Goal: Entertainment & Leisure: Consume media (video, audio)

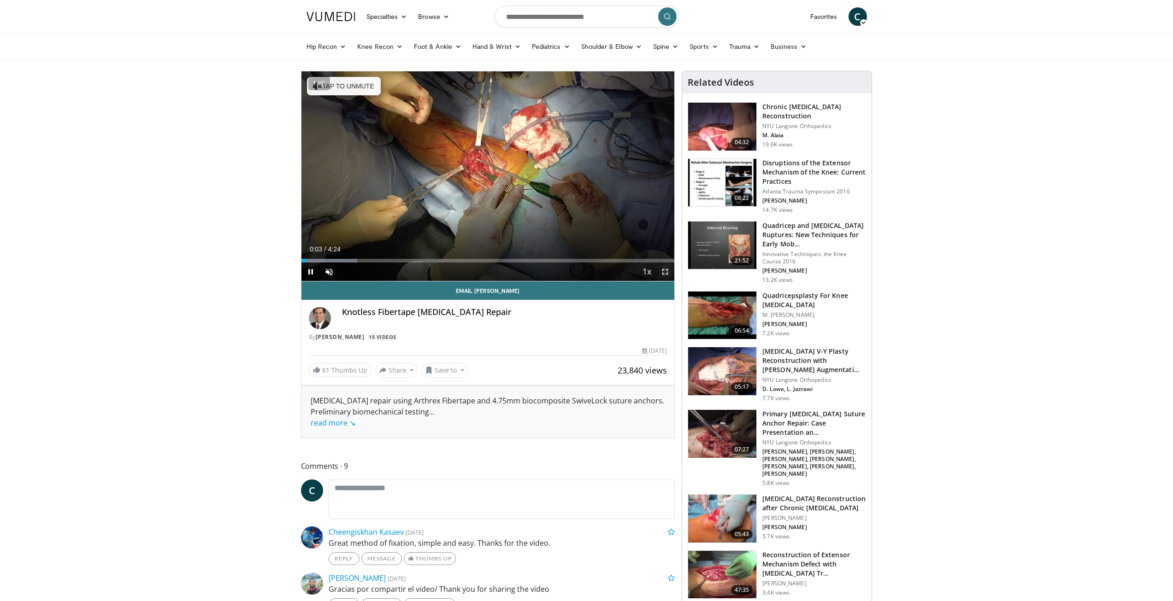
click at [664, 270] on span "Video Player" at bounding box center [665, 272] width 18 height 18
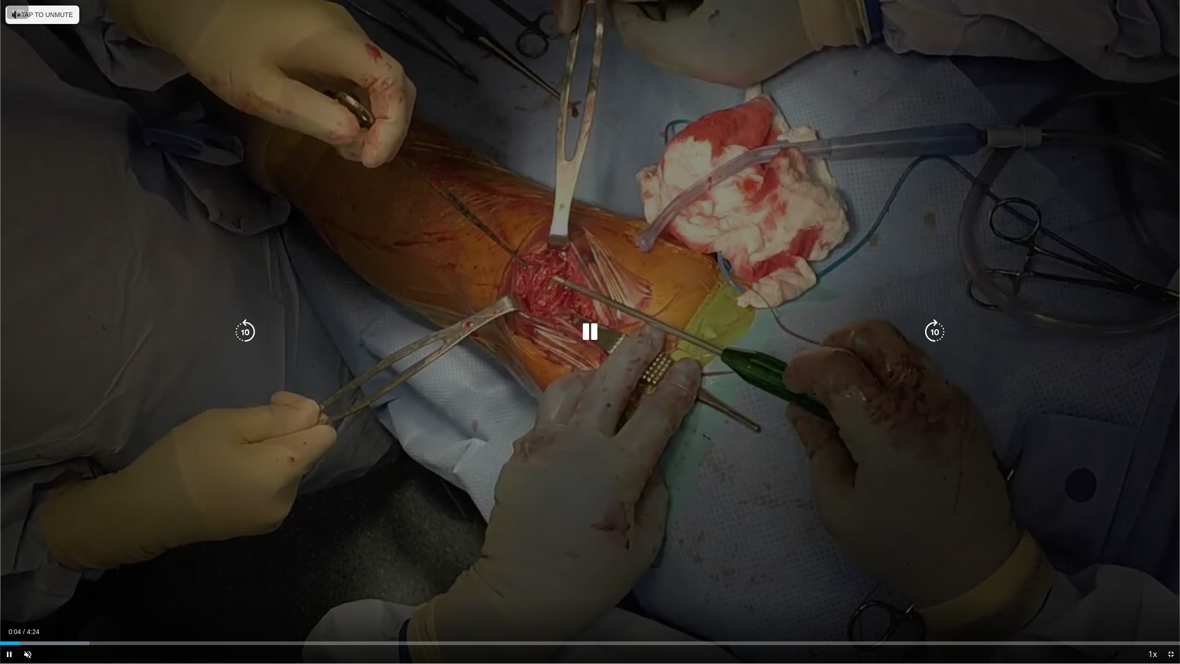
click at [590, 335] on icon "Video Player" at bounding box center [590, 332] width 26 height 26
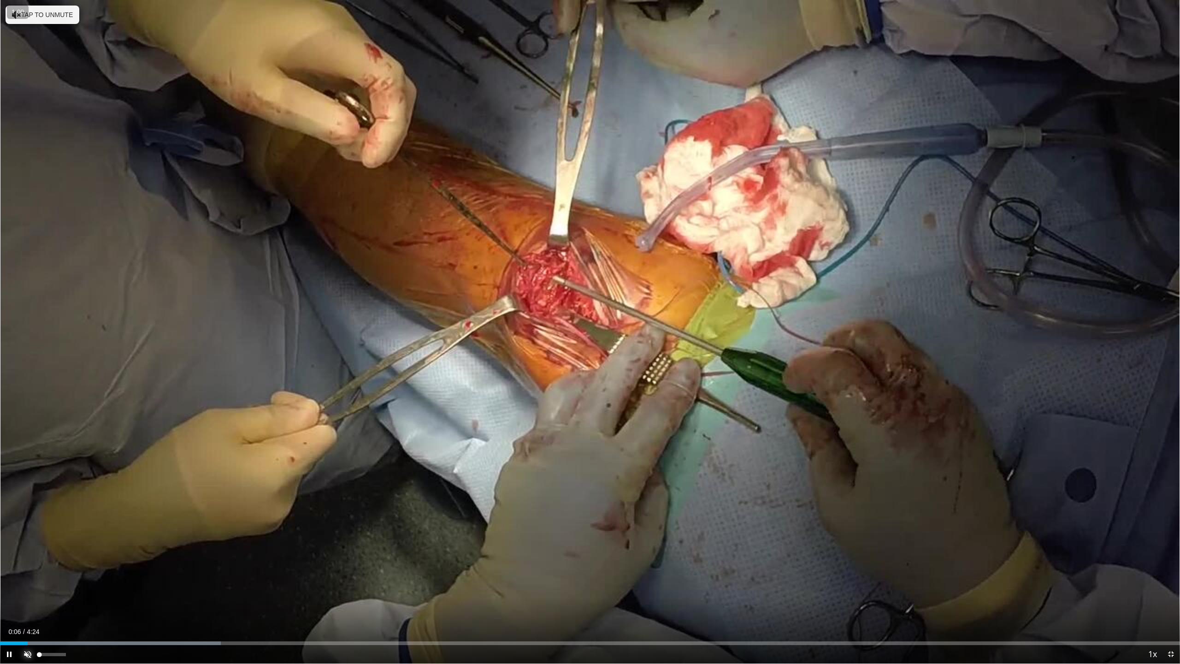
click at [35, 601] on span "Video Player" at bounding box center [27, 654] width 18 height 18
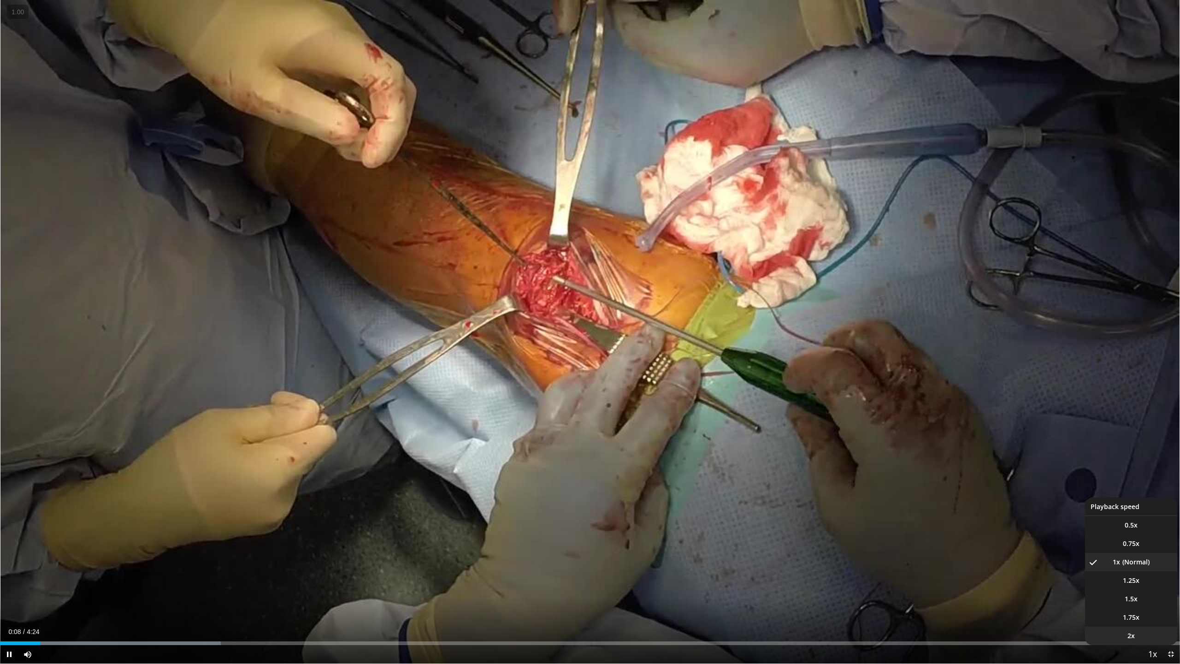
click at [1139, 601] on li "2x" at bounding box center [1131, 635] width 92 height 18
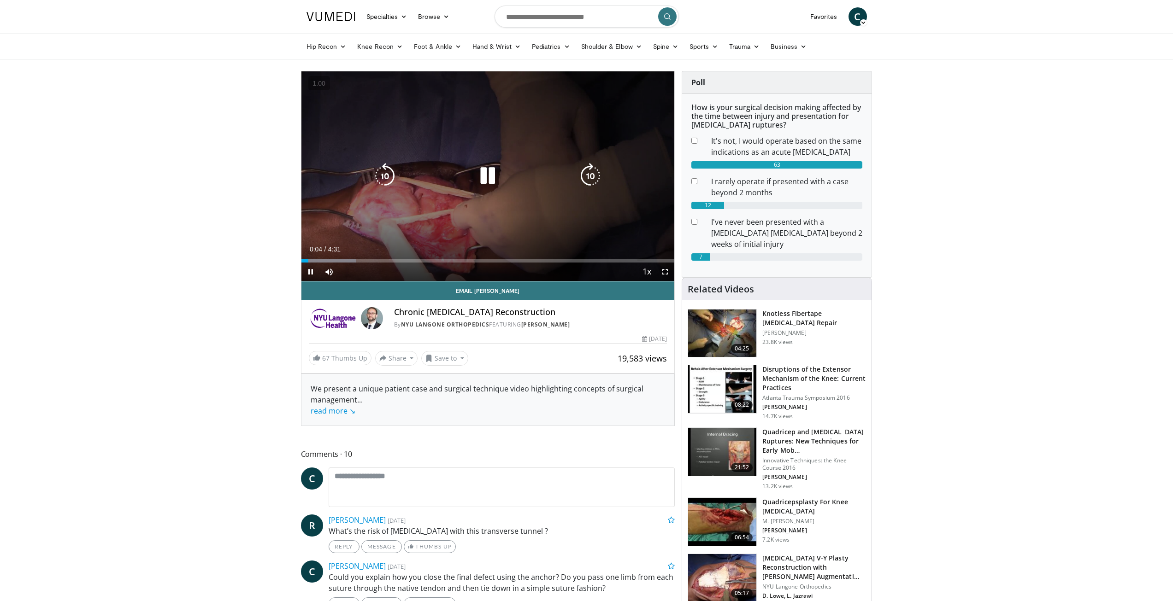
click at [507, 204] on div "10 seconds Tap to unmute" at bounding box center [487, 176] width 373 height 210
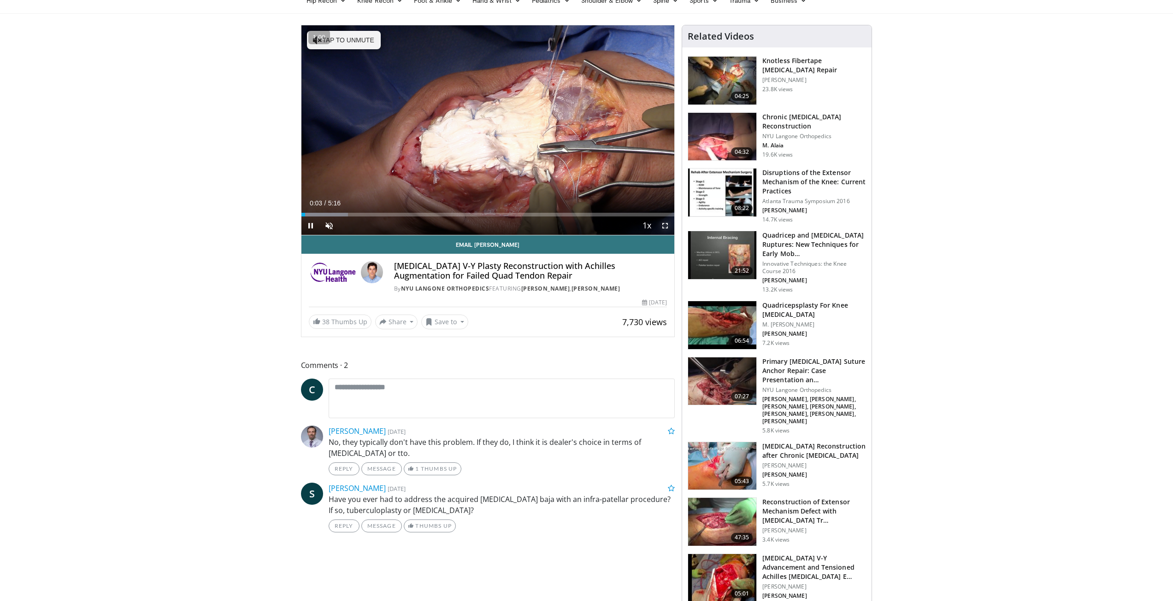
click at [666, 228] on span "Video Player" at bounding box center [665, 226] width 18 height 18
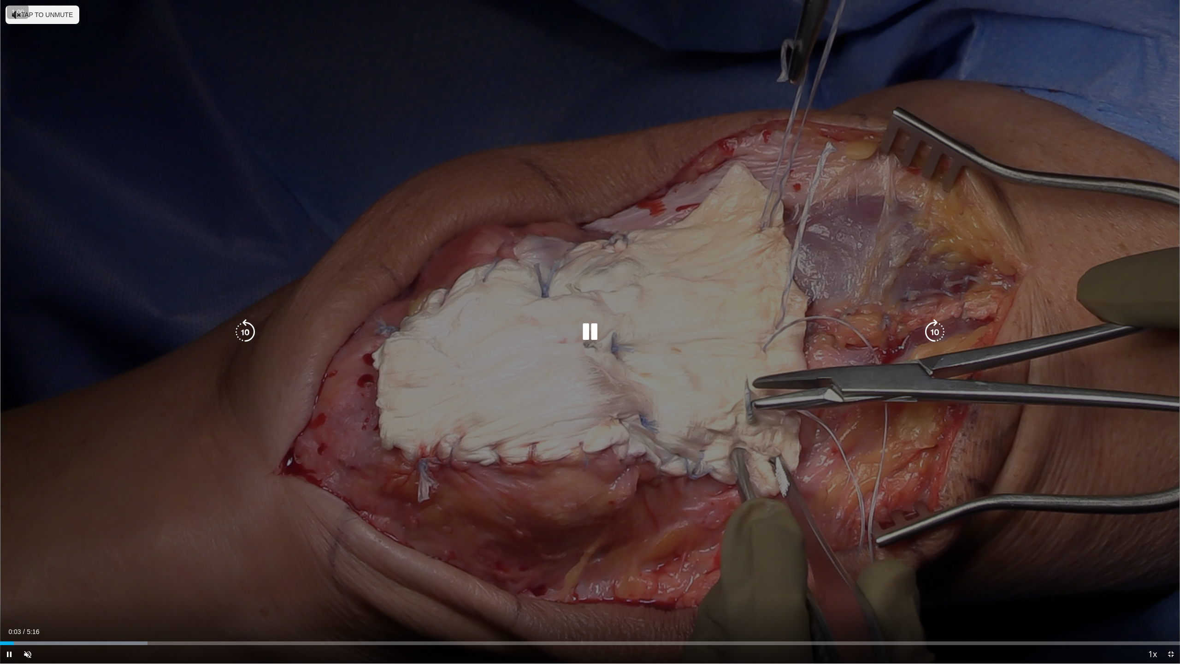
click at [375, 269] on div "10 seconds Tap to unmute" at bounding box center [590, 331] width 1180 height 663
drag, startPoint x: 28, startPoint y: 660, endPoint x: 107, endPoint y: 573, distance: 118.1
click at [28, 601] on span "Video Player" at bounding box center [27, 654] width 18 height 18
click at [280, 484] on div "10 seconds Tap to unmute" at bounding box center [590, 331] width 1180 height 663
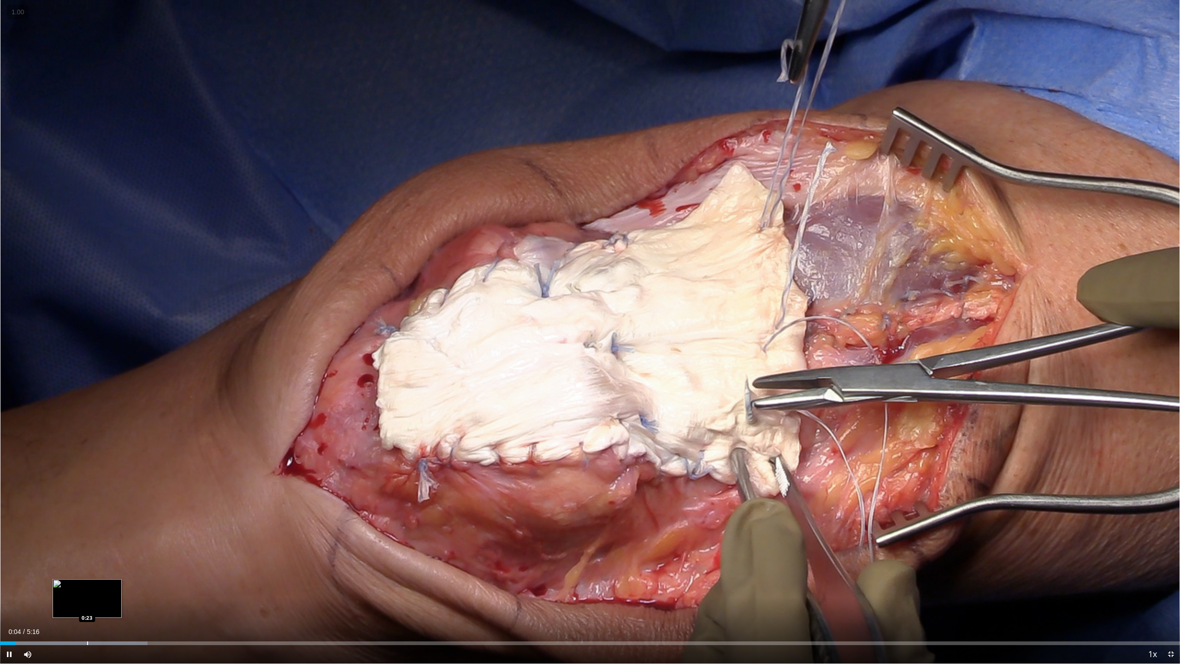
click at [87, 601] on div "Progress Bar" at bounding box center [73, 643] width 147 height 4
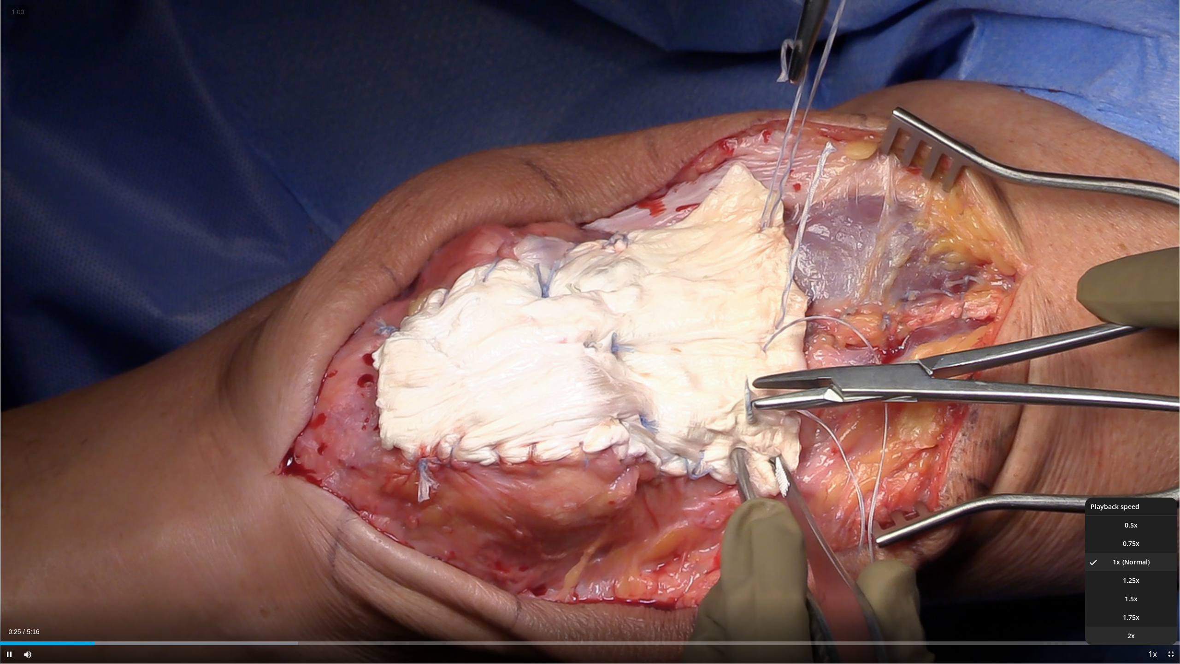
click at [1147, 601] on li "2x" at bounding box center [1131, 635] width 92 height 18
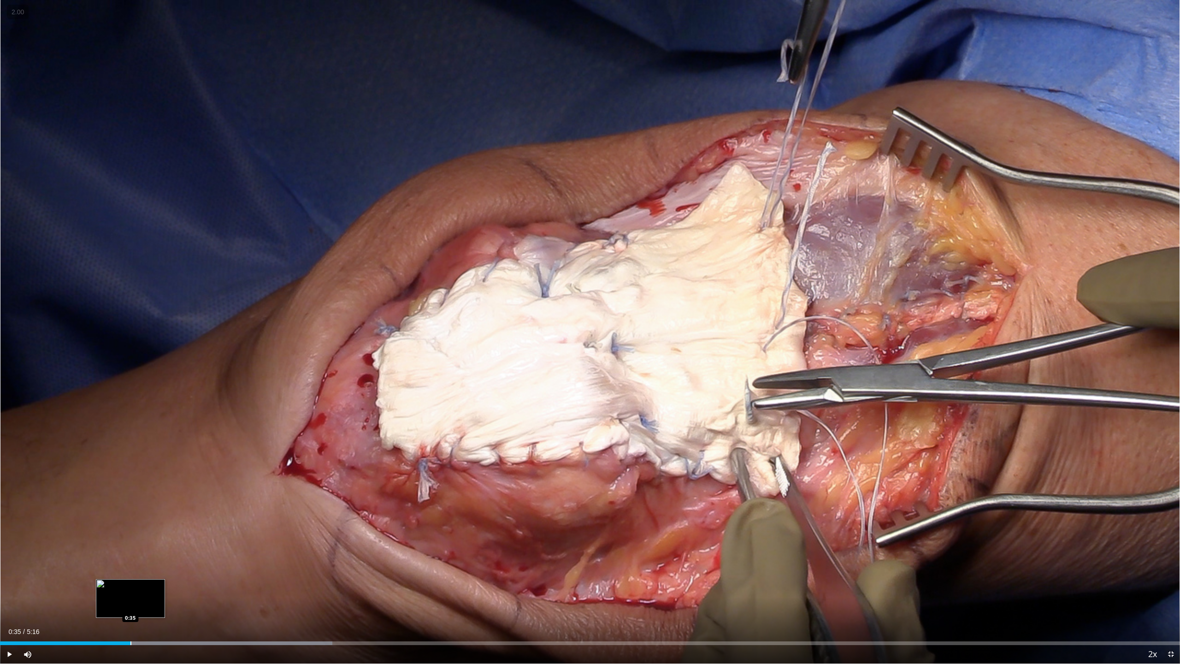
click at [131, 601] on div "Loaded : 28.18% 0:35 0:35" at bounding box center [590, 640] width 1180 height 9
click at [173, 601] on div "Progress Bar" at bounding box center [173, 643] width 1 height 4
click at [204, 601] on div "Progress Bar" at bounding box center [204, 643] width 1 height 4
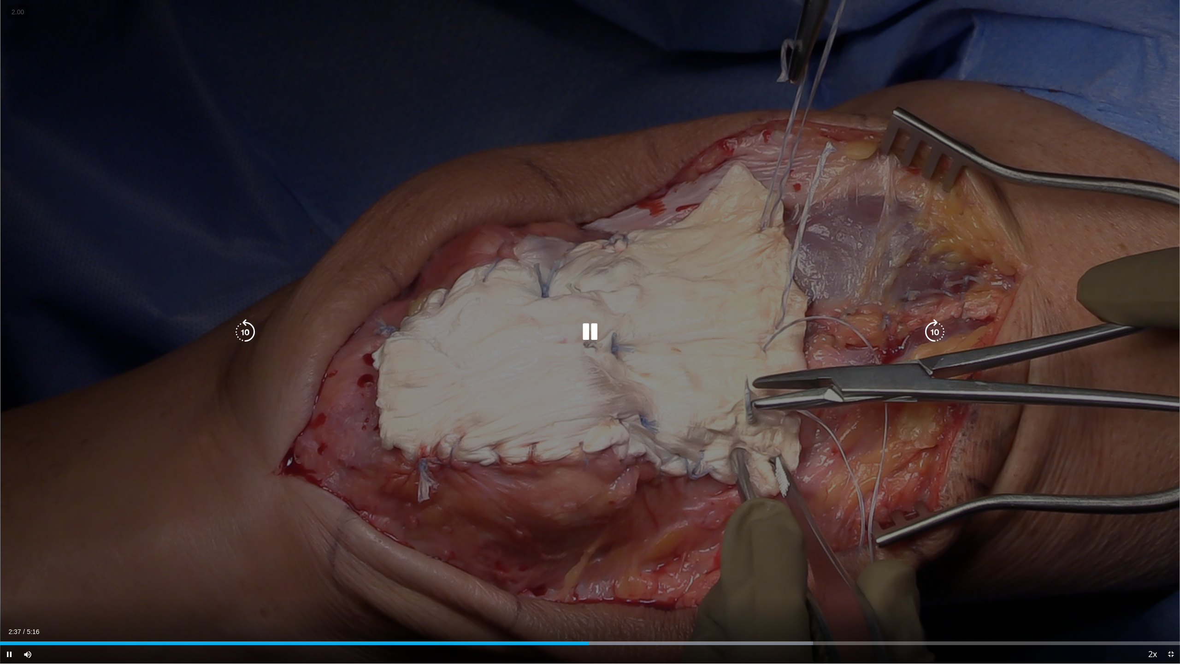
click at [244, 332] on icon "Video Player" at bounding box center [245, 332] width 26 height 26
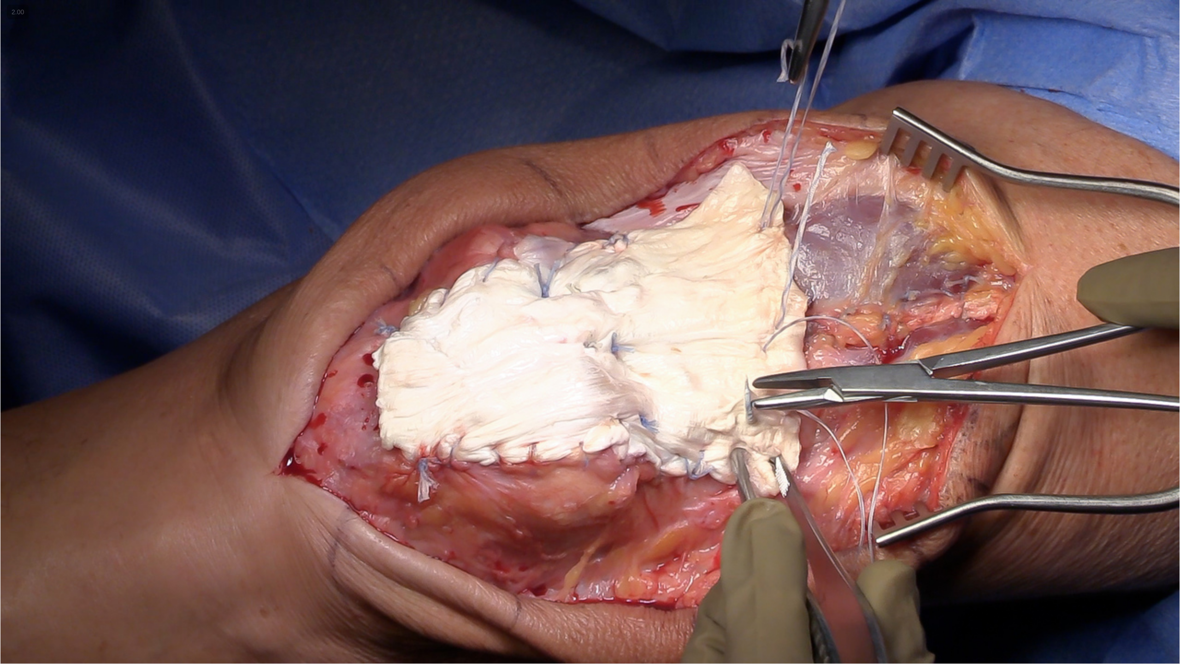
click at [244, 332] on div "40 seconds Tap to unmute" at bounding box center [590, 331] width 1180 height 663
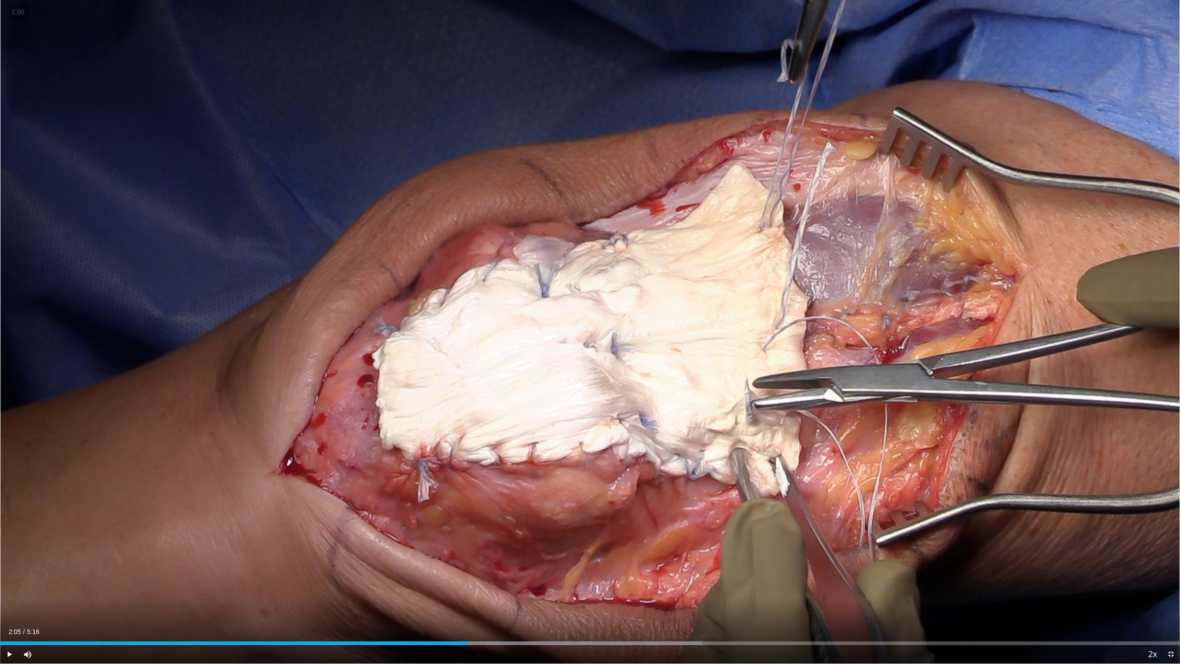
click at [244, 332] on div "40 seconds Tap to unmute" at bounding box center [590, 331] width 1180 height 663
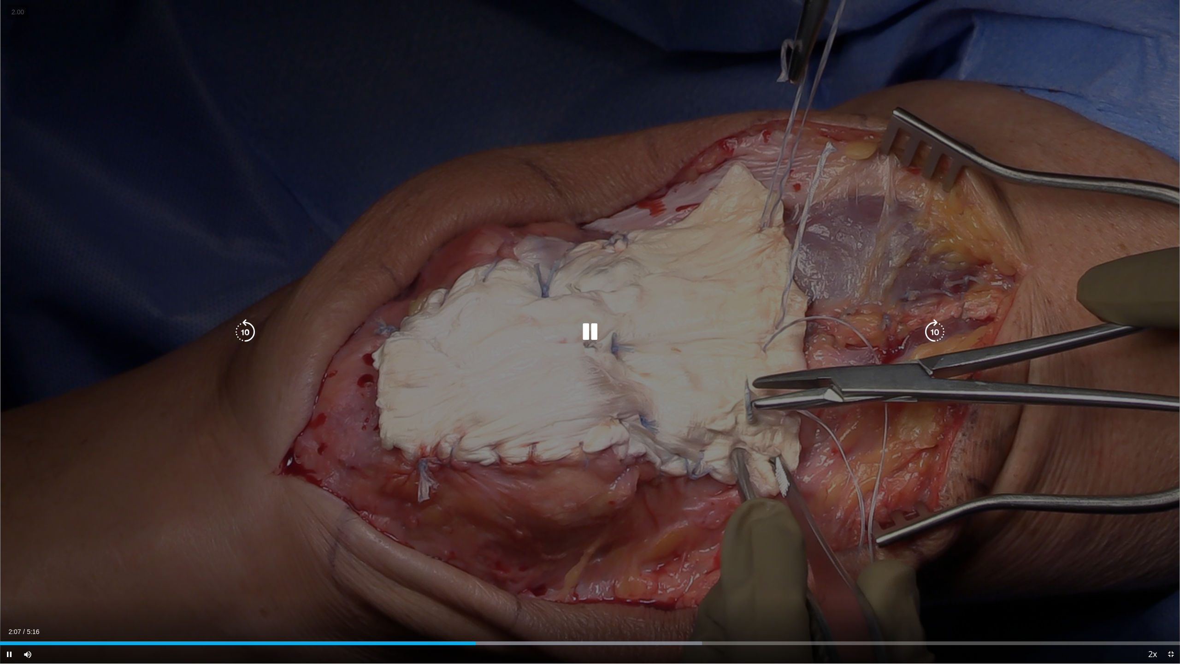
click at [253, 332] on icon "Video Player" at bounding box center [245, 332] width 26 height 26
click at [252, 332] on icon "Video Player" at bounding box center [245, 332] width 26 height 26
click at [577, 333] on icon "Video Player" at bounding box center [590, 332] width 26 height 26
click at [604, 319] on div "20 seconds Tap to unmute" at bounding box center [590, 331] width 1180 height 663
click at [583, 329] on icon "Video Player" at bounding box center [590, 332] width 26 height 26
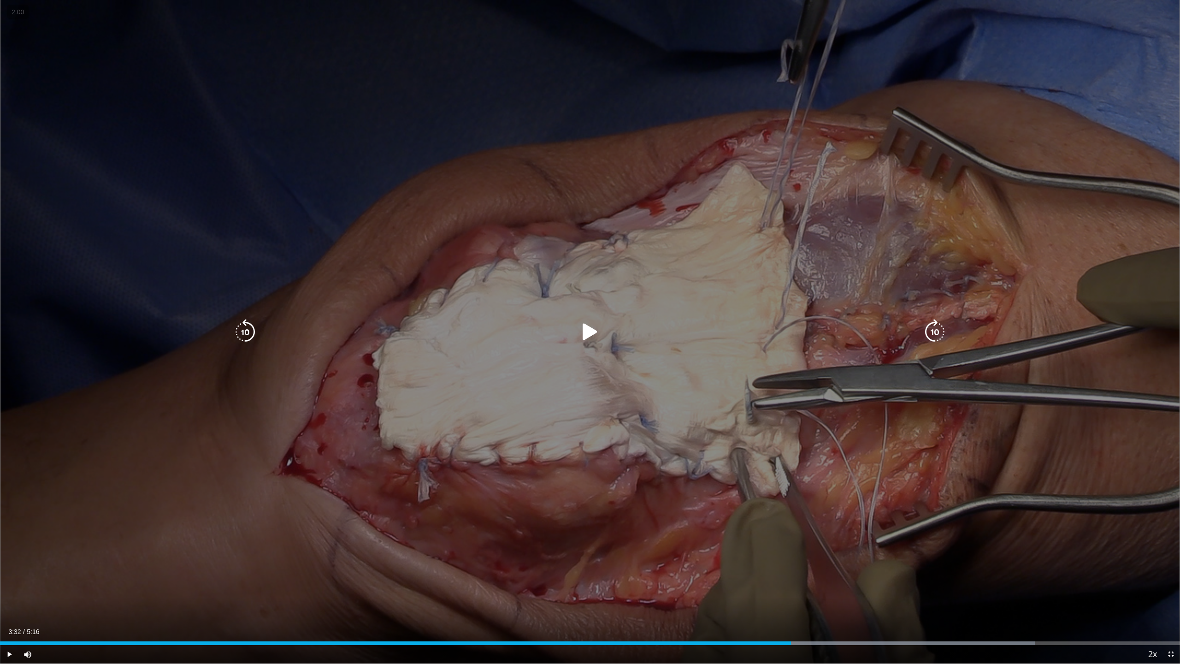
click at [583, 329] on icon "Video Player" at bounding box center [590, 332] width 26 height 26
click at [242, 333] on icon "Video Player" at bounding box center [245, 332] width 26 height 26
click at [517, 303] on div "10 seconds Tap to unmute" at bounding box center [590, 331] width 1180 height 663
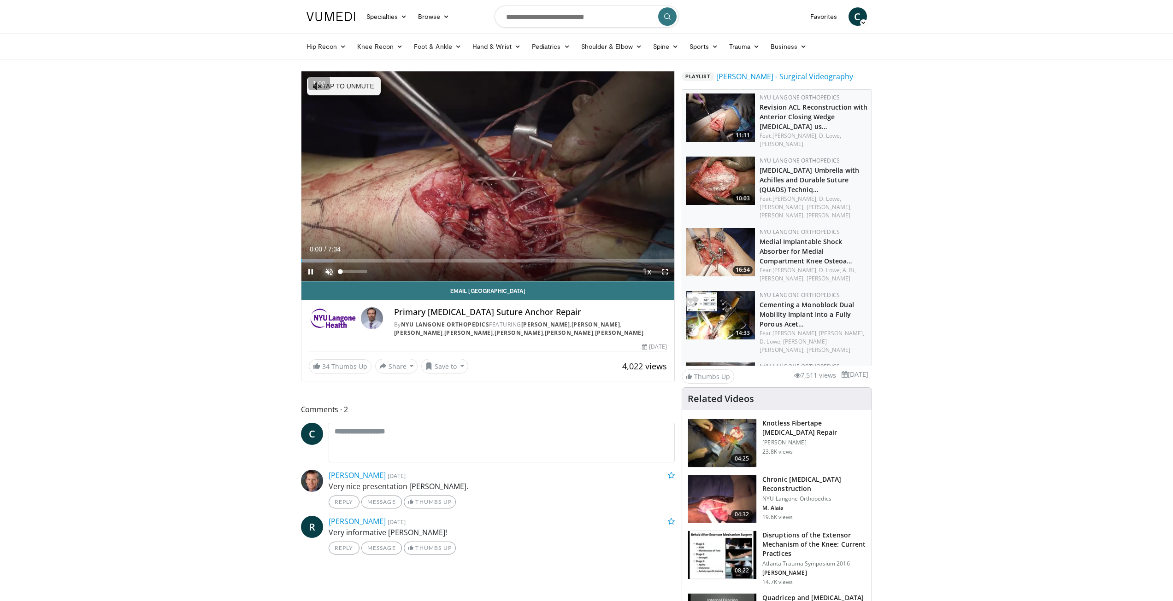
click at [329, 272] on span "Video Player" at bounding box center [329, 272] width 18 height 18
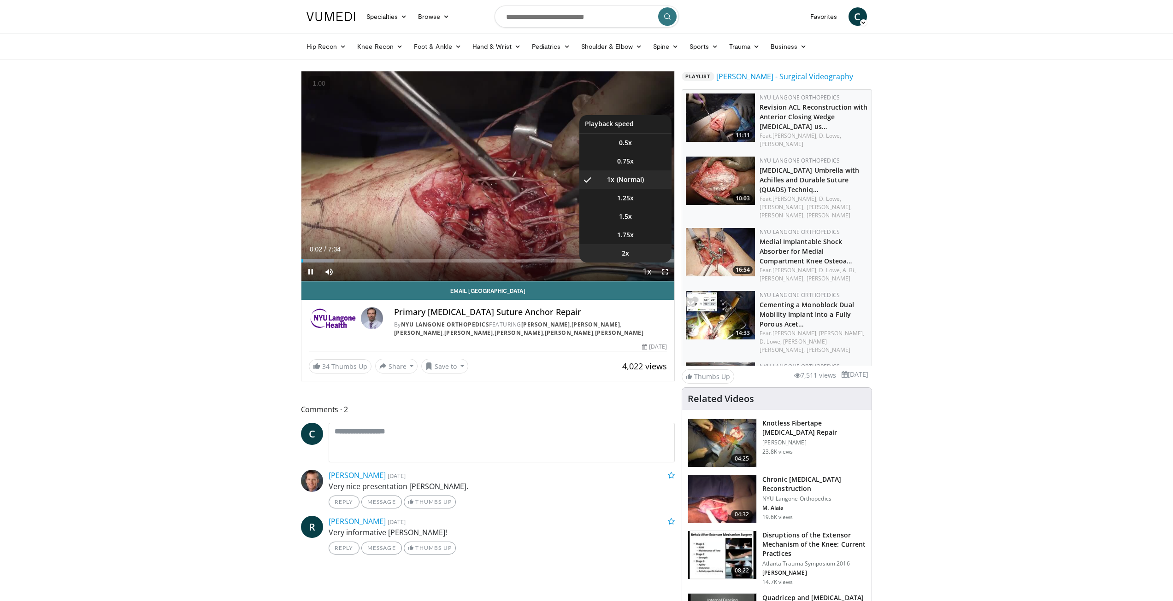
drag, startPoint x: 638, startPoint y: 257, endPoint x: 576, endPoint y: 267, distance: 62.6
click at [637, 256] on li "2x" at bounding box center [625, 253] width 92 height 18
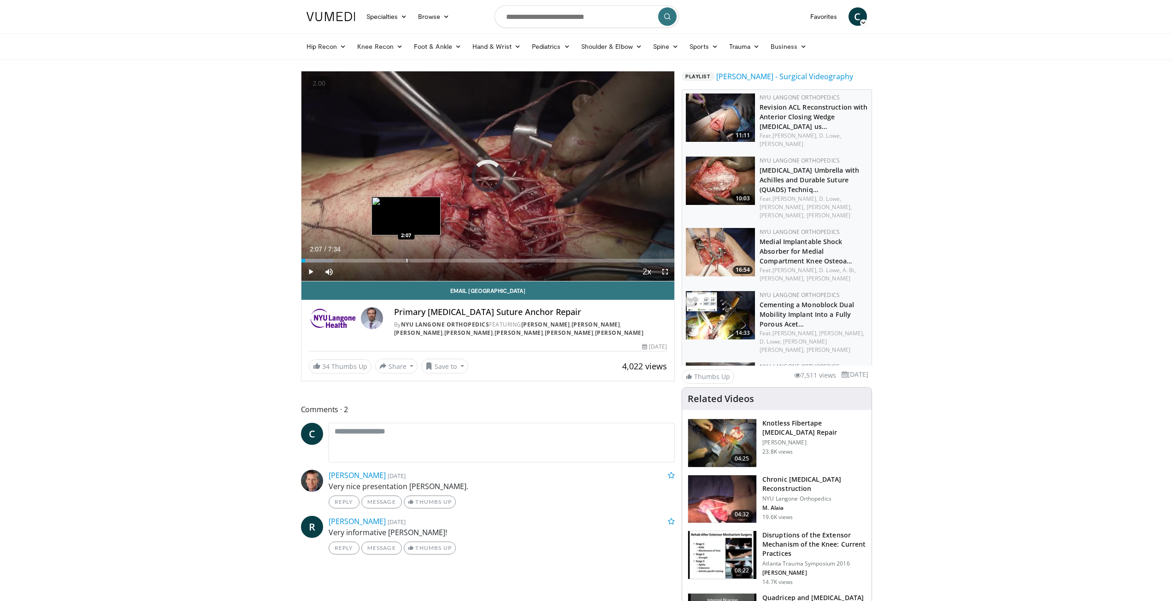
click at [406, 258] on div "Loaded : 8.72% 2:07 2:07" at bounding box center [487, 258] width 373 height 9
click at [365, 260] on div "Progress Bar" at bounding box center [365, 261] width 1 height 4
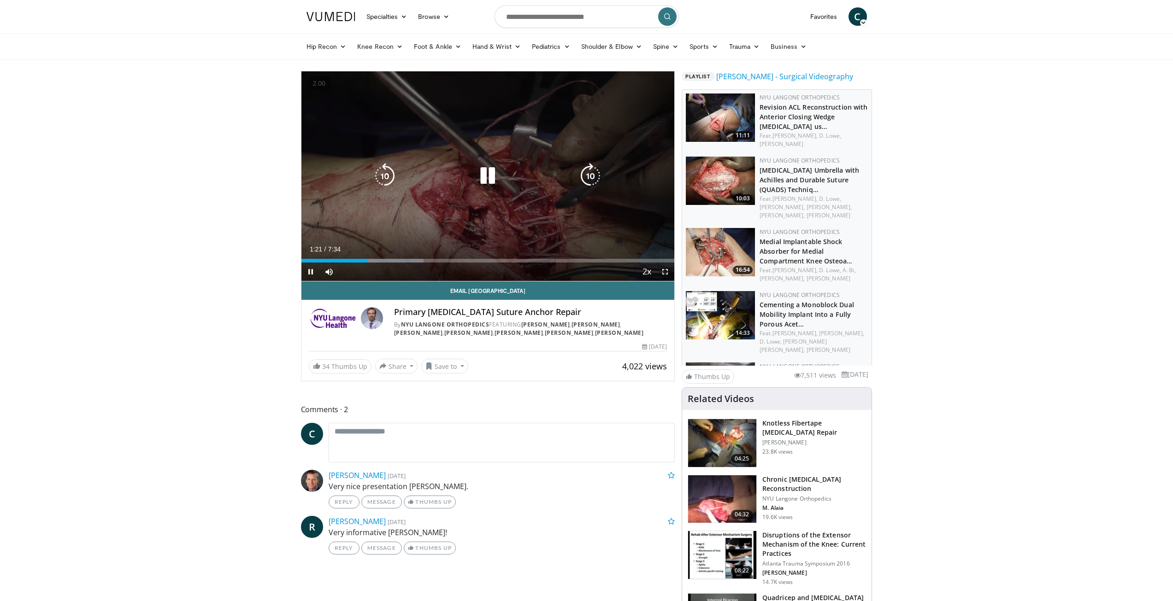
click at [402, 225] on div "10 seconds Tap to unmute" at bounding box center [487, 176] width 373 height 210
click at [433, 238] on div "10 seconds Tap to unmute" at bounding box center [487, 176] width 373 height 210
click at [509, 242] on div "10 seconds Tap to unmute" at bounding box center [487, 176] width 373 height 210
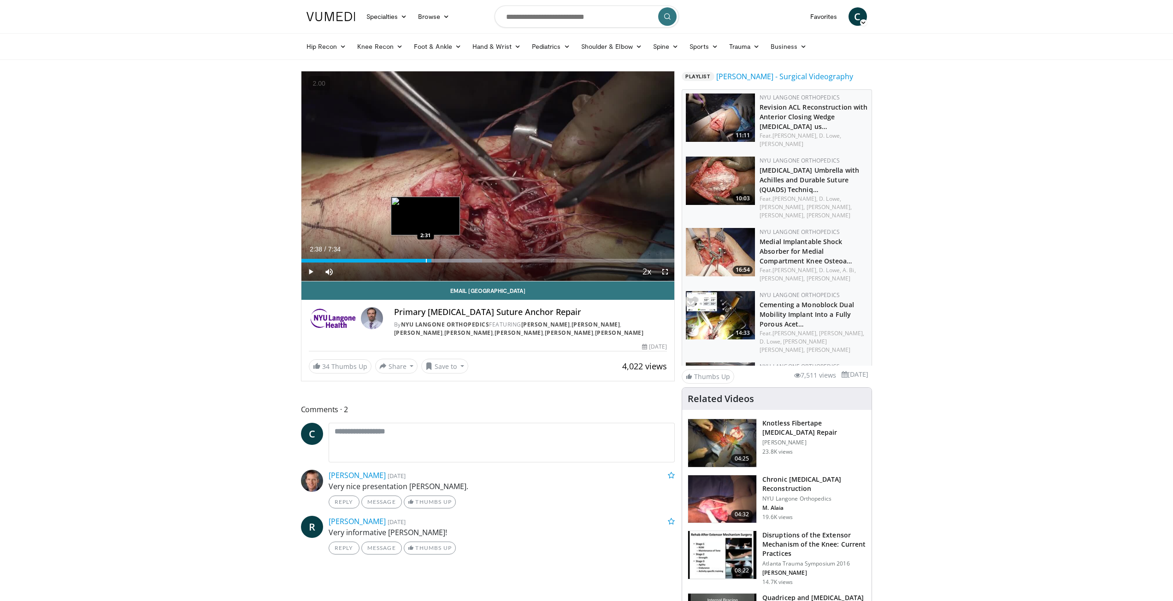
click at [425, 258] on div "Loaded : 48.48% 2:38 2:31" at bounding box center [487, 258] width 373 height 9
click at [421, 258] on div "Loaded : 48.48% 2:30 2:26" at bounding box center [487, 258] width 373 height 9
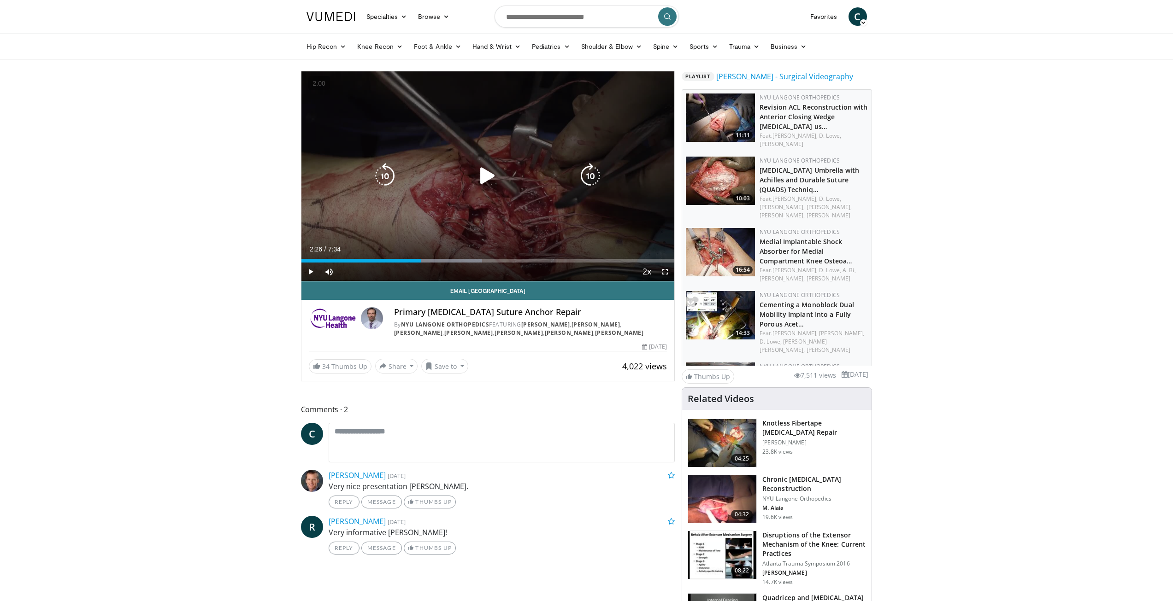
click at [477, 225] on div "10 seconds Tap to unmute" at bounding box center [487, 176] width 373 height 210
click at [381, 176] on icon "Video Player" at bounding box center [385, 176] width 26 height 26
click at [570, 129] on div "10 seconds Tap to unmute" at bounding box center [487, 176] width 373 height 210
click at [490, 177] on icon "Video Player" at bounding box center [488, 176] width 26 height 26
click at [484, 184] on icon "Video Player" at bounding box center [488, 176] width 26 height 26
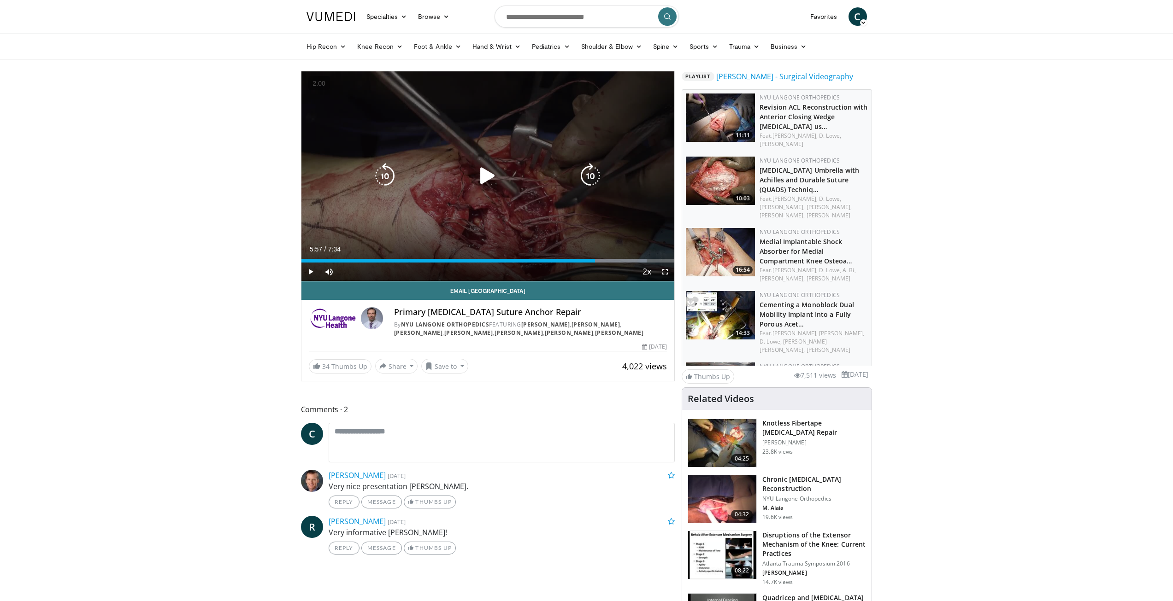
click at [488, 174] on icon "Video Player" at bounding box center [488, 176] width 26 height 26
click at [382, 177] on icon "Video Player" at bounding box center [385, 176] width 26 height 26
click at [382, 178] on icon "Video Player" at bounding box center [385, 176] width 26 height 26
